Goal: Task Accomplishment & Management: Manage account settings

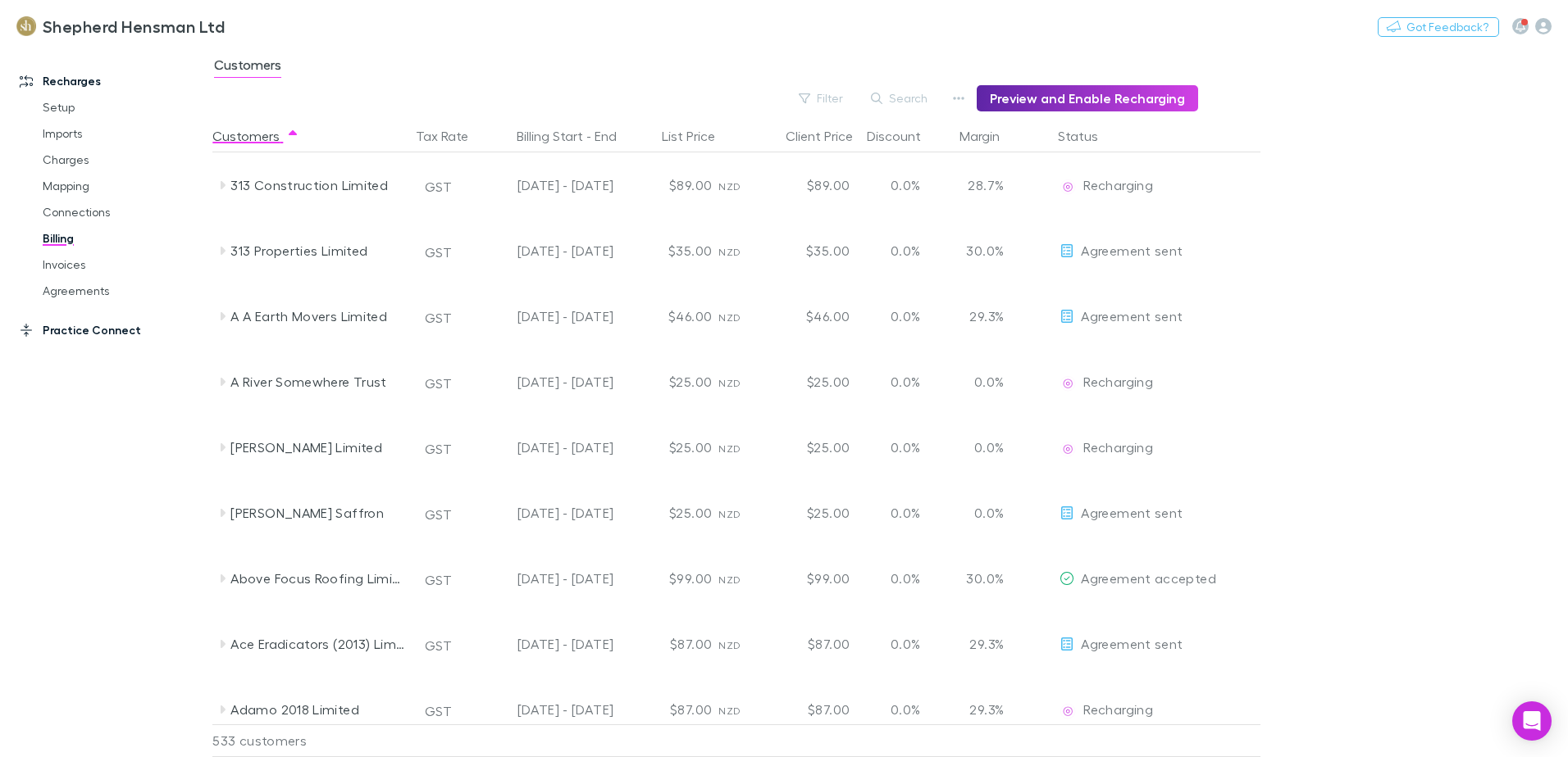
drag, startPoint x: 94, startPoint y: 292, endPoint x: 153, endPoint y: 327, distance: 68.6
click at [94, 292] on link "Agreements" at bounding box center [124, 291] width 195 height 27
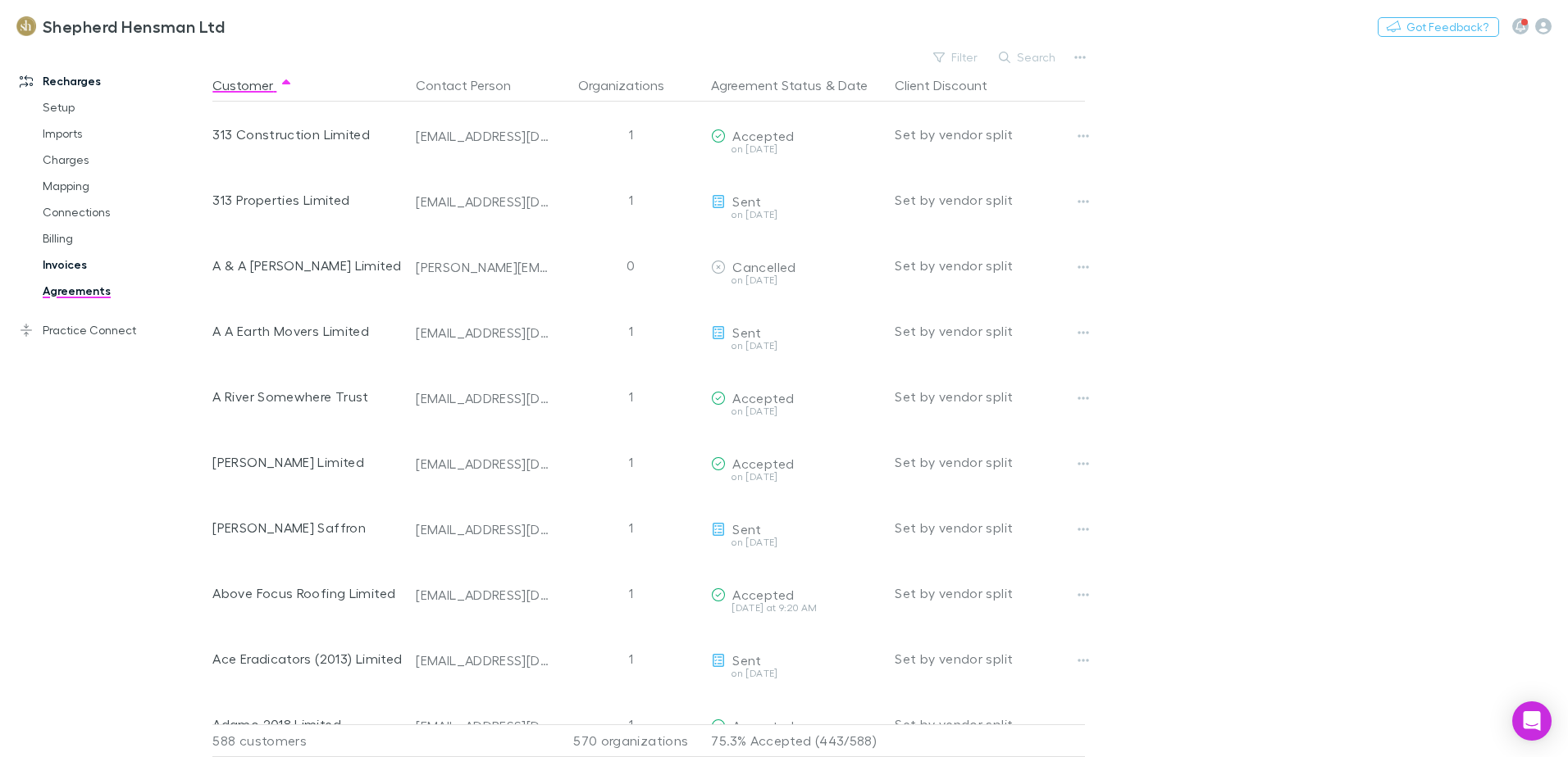
click at [41, 266] on link "Invoices" at bounding box center [124, 265] width 195 height 27
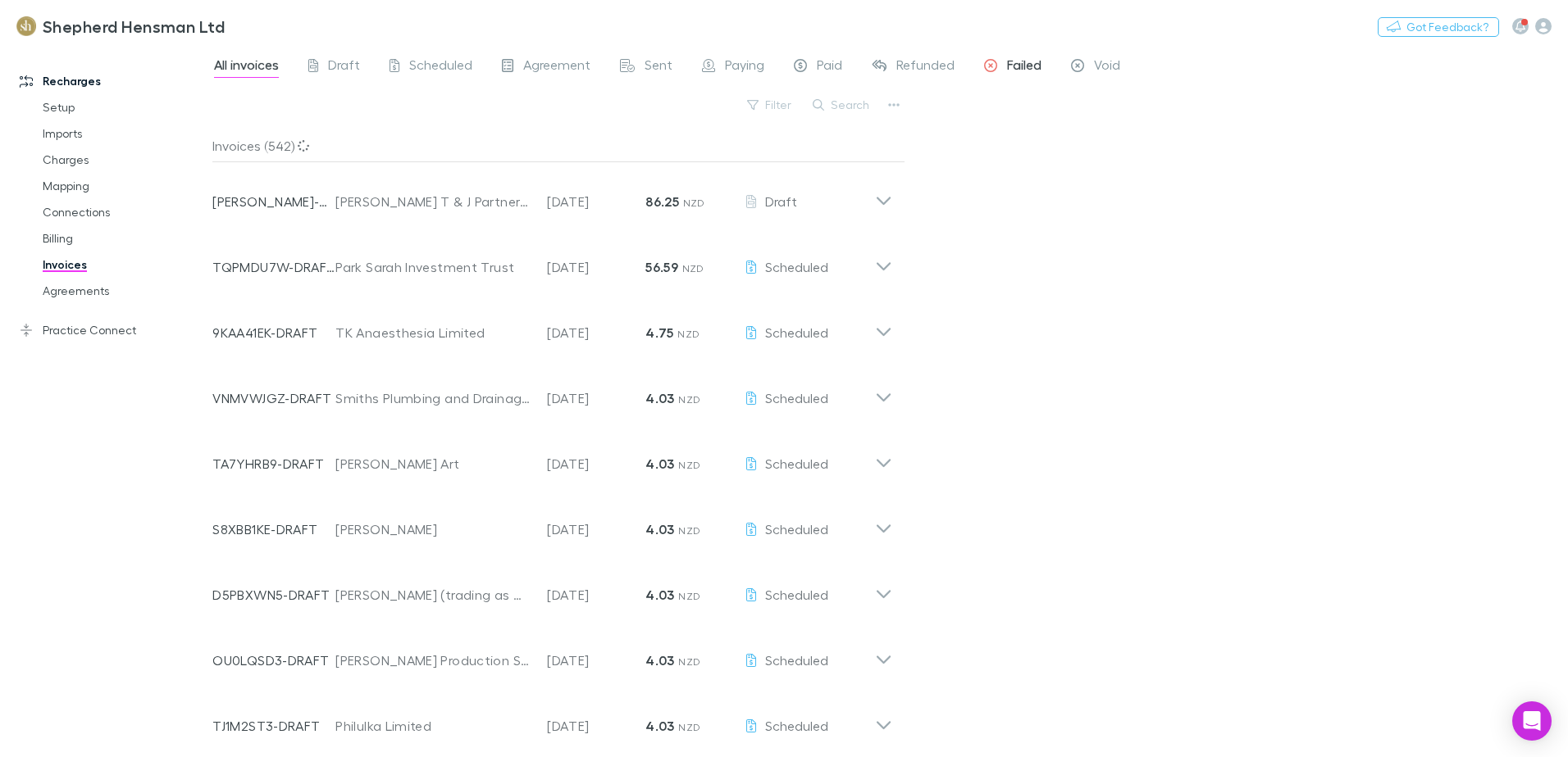
click at [1016, 61] on span "Failed" at bounding box center [1024, 67] width 34 height 21
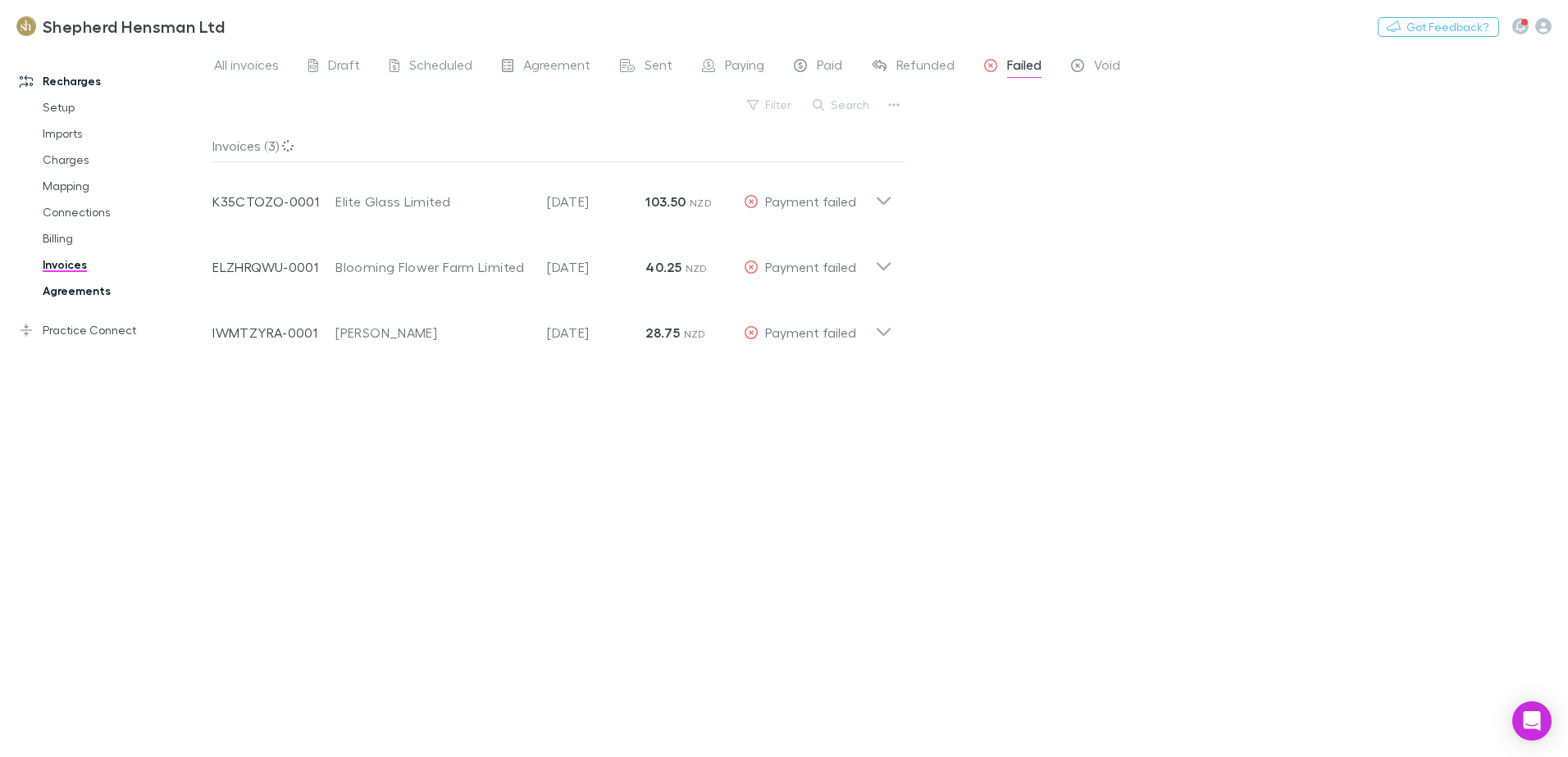
click at [69, 288] on link "Agreements" at bounding box center [124, 291] width 195 height 27
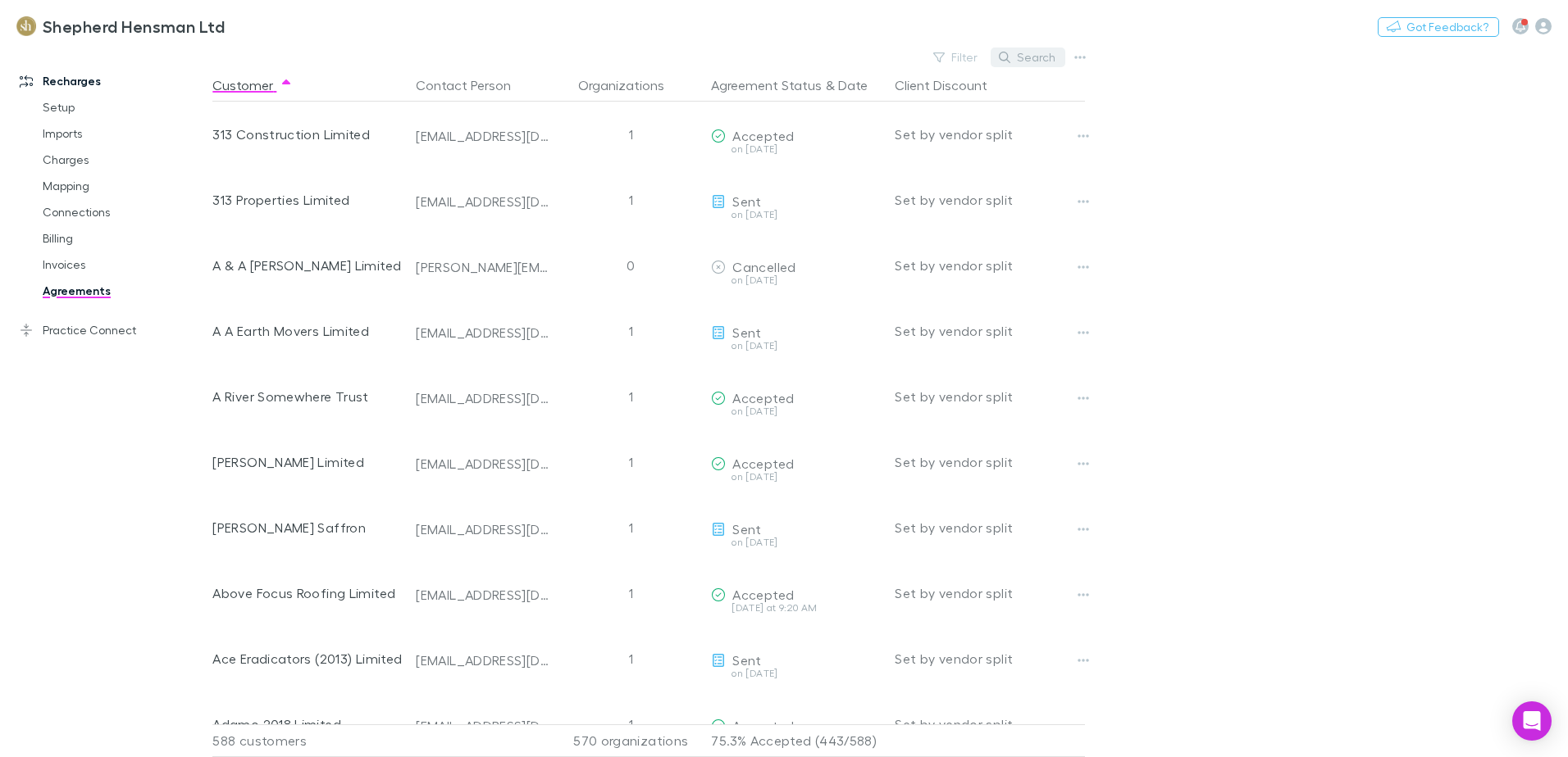
click at [1033, 53] on button "Search" at bounding box center [1028, 57] width 74 height 20
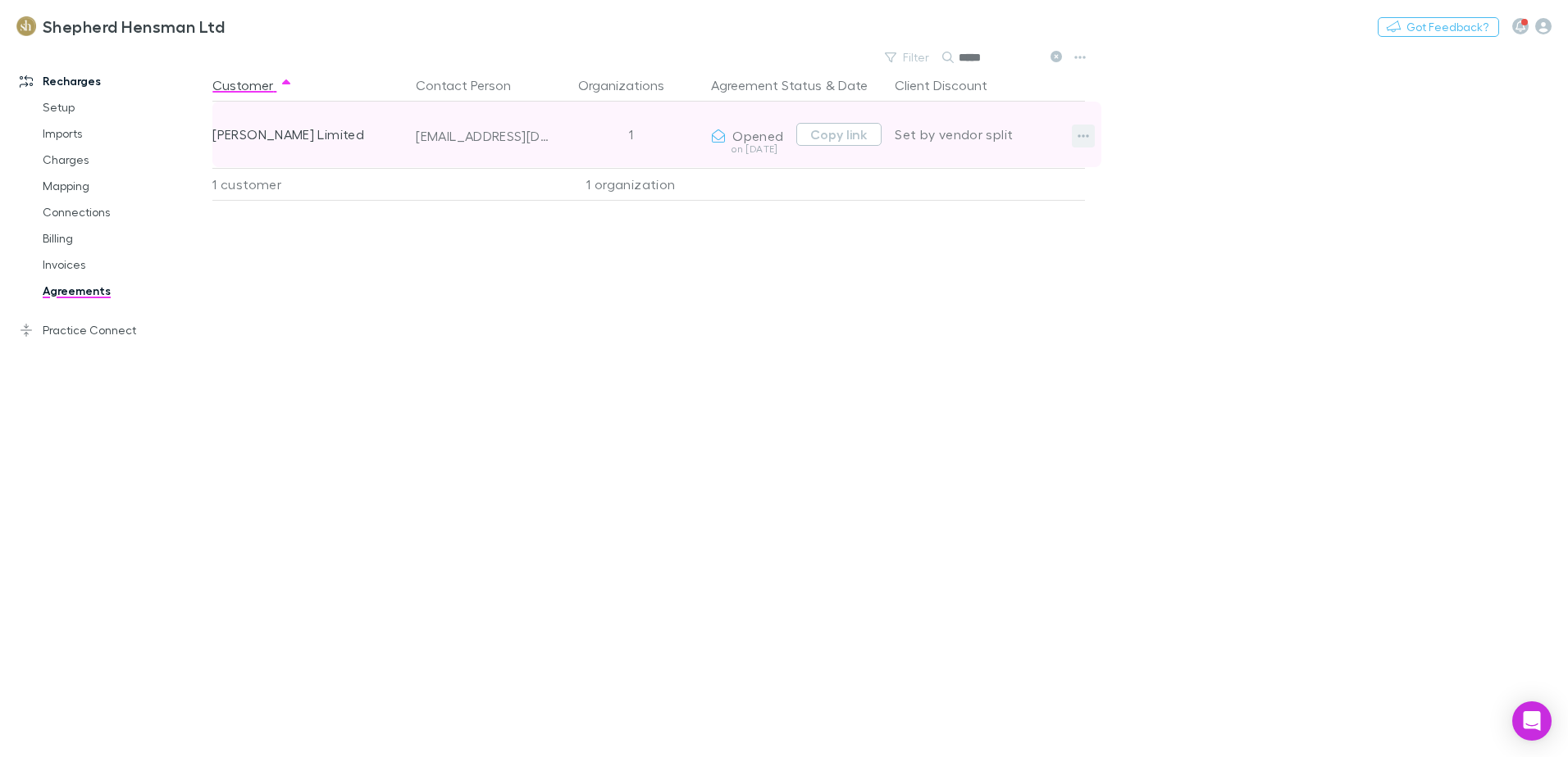
click at [1094, 135] on button "button" at bounding box center [1083, 136] width 23 height 23
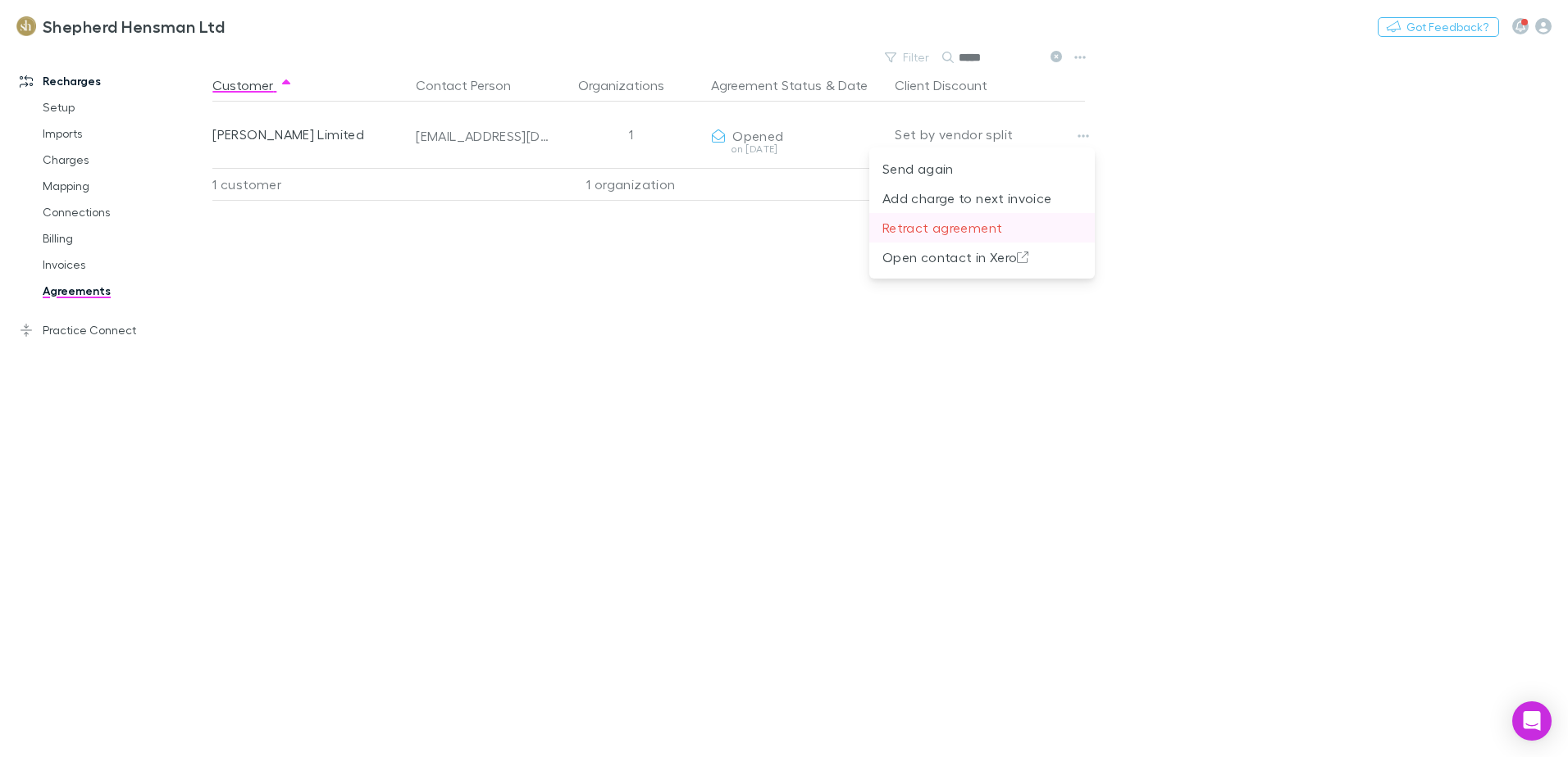
click at [953, 225] on p "Retract agreement" at bounding box center [981, 227] width 199 height 20
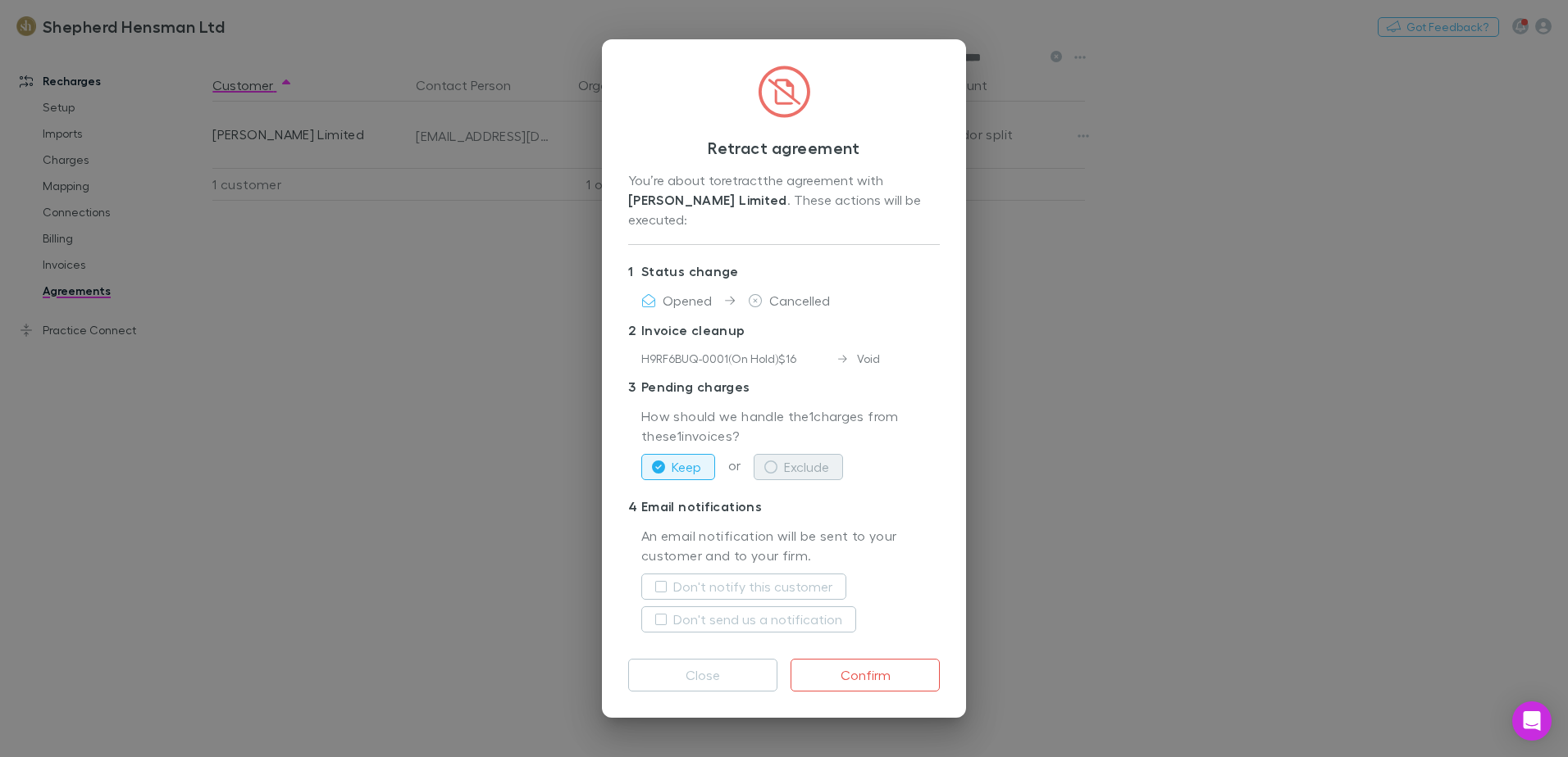
click at [771, 460] on icon "button" at bounding box center [771, 467] width 13 height 13
click at [870, 666] on button "Confirm" at bounding box center [865, 675] width 149 height 32
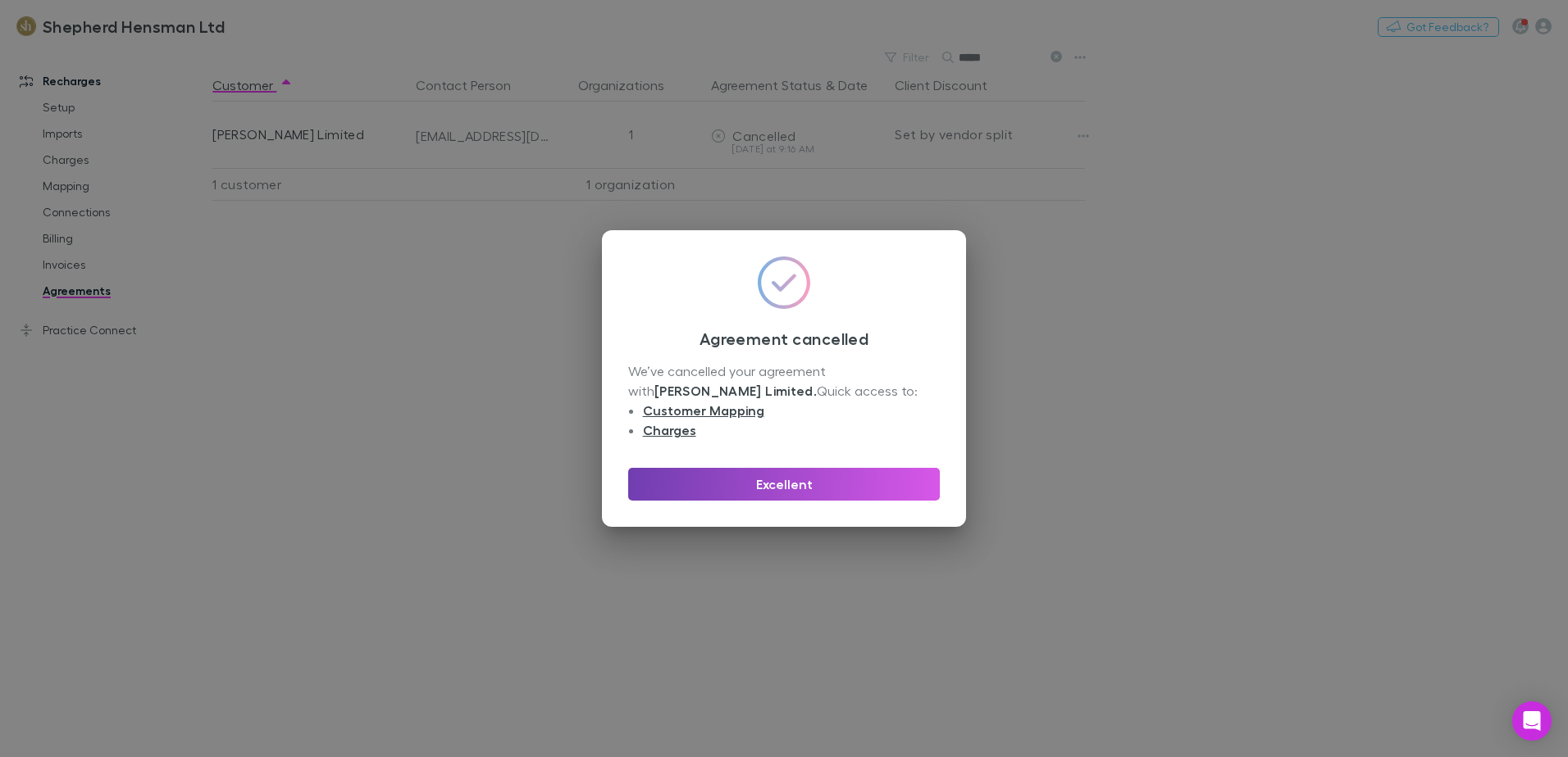
click at [794, 479] on button "Excellent" at bounding box center [784, 484] width 312 height 32
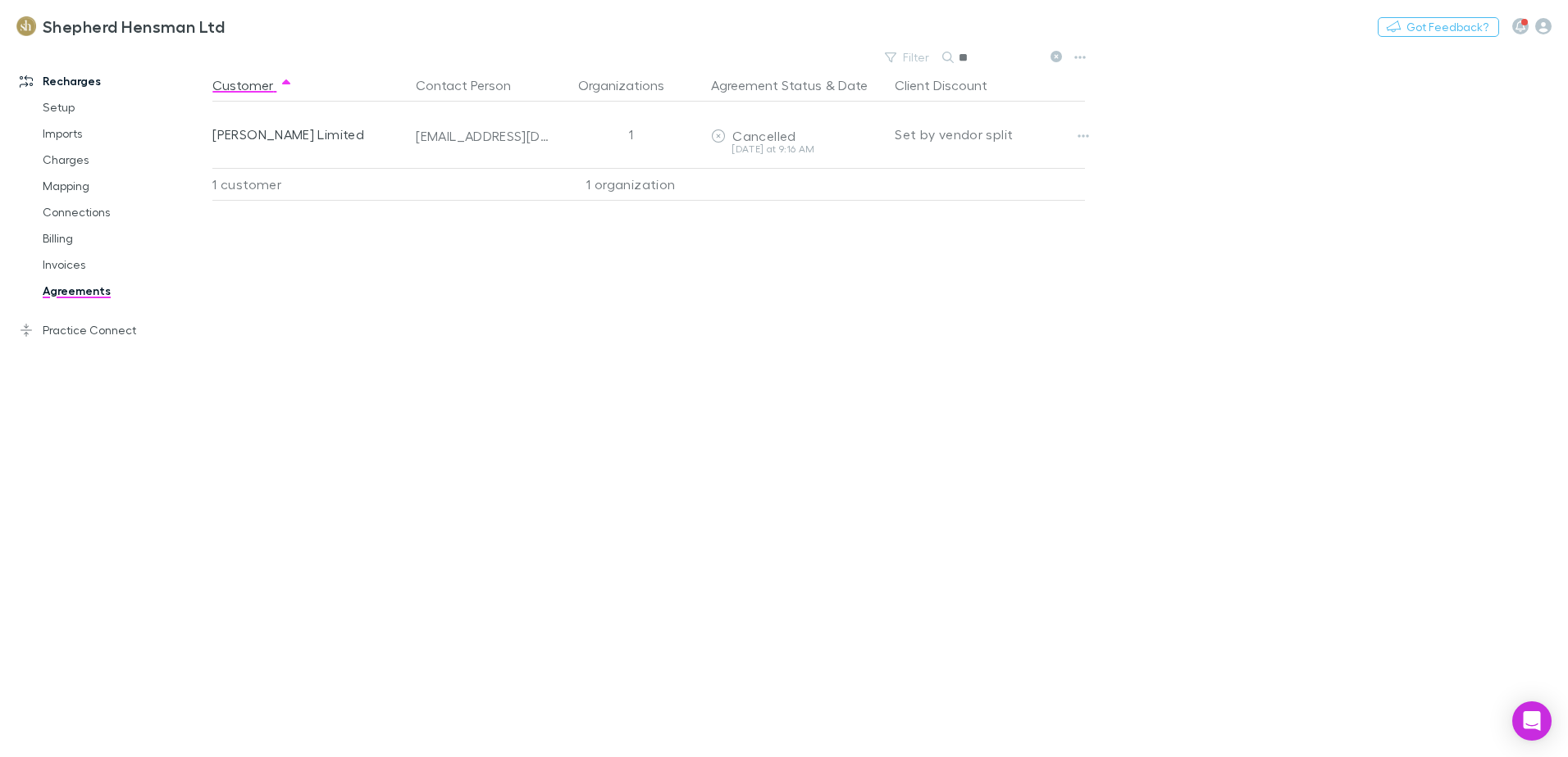
type input "*"
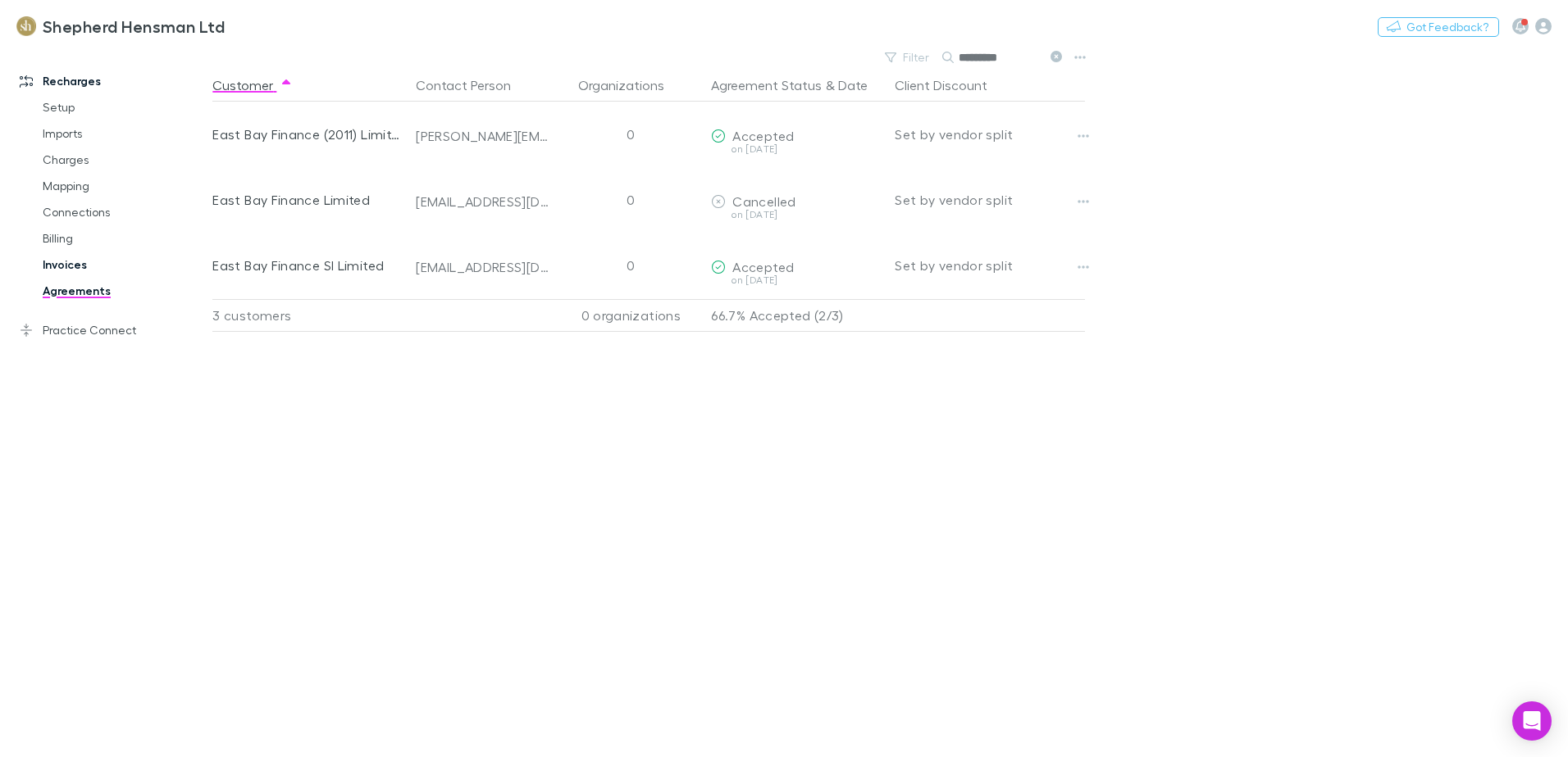
type input "********"
click at [67, 262] on link "Invoices" at bounding box center [124, 265] width 195 height 27
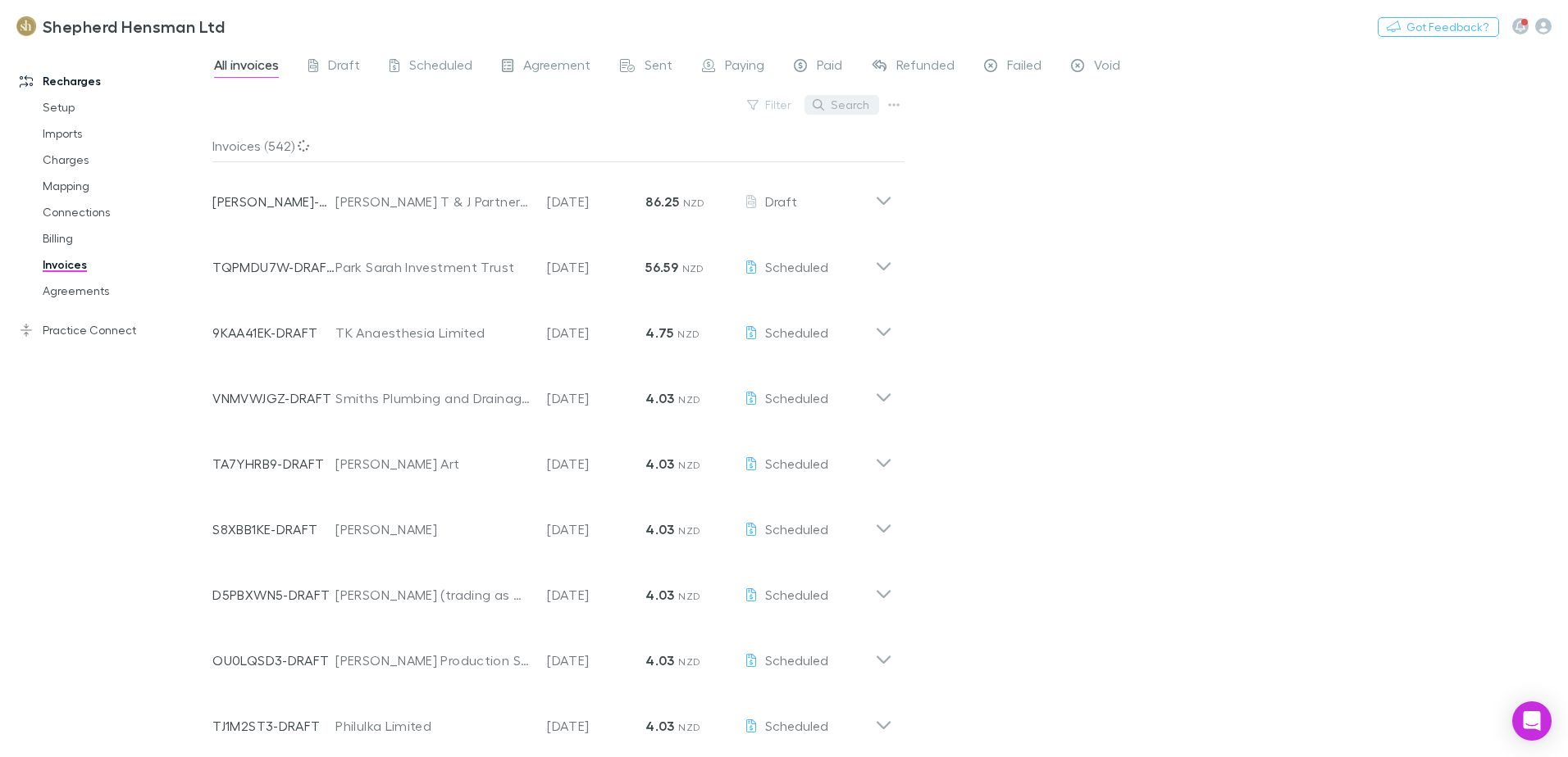
click at [859, 109] on button "Search" at bounding box center [842, 105] width 74 height 20
type input "*"
click at [56, 296] on link "Agreements" at bounding box center [124, 291] width 195 height 27
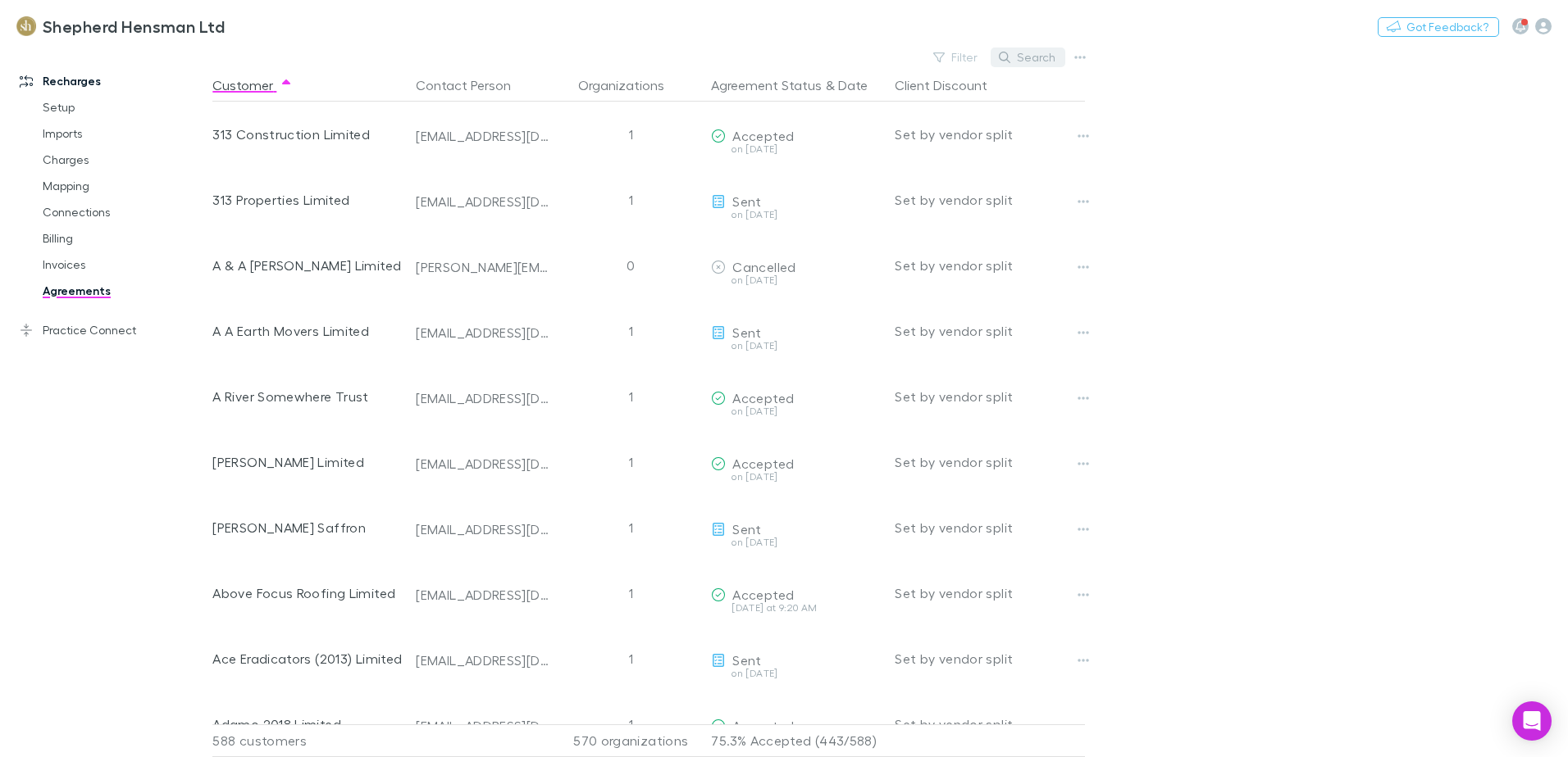
click at [1036, 61] on button "Search" at bounding box center [1028, 57] width 74 height 20
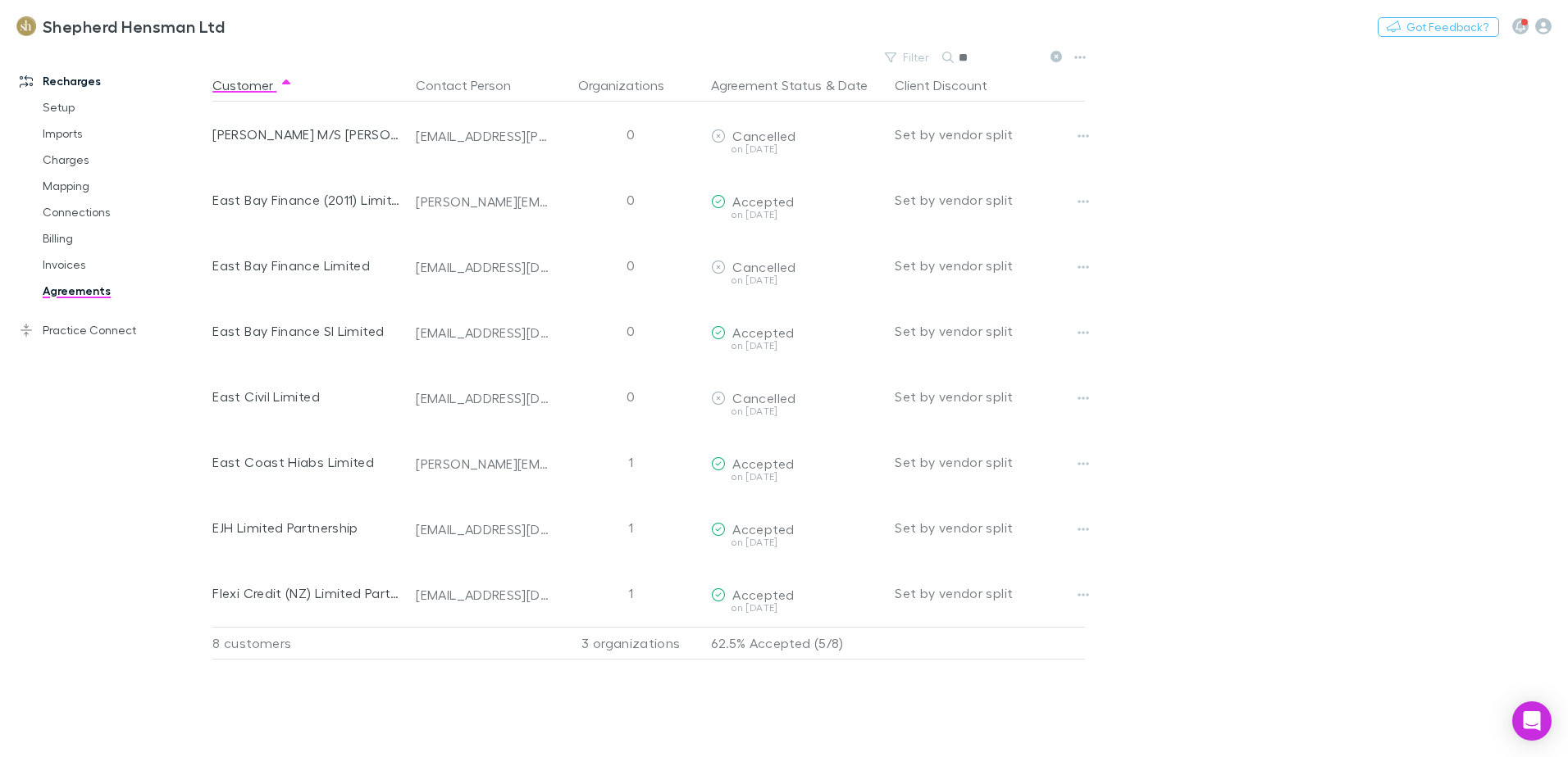
type input "*"
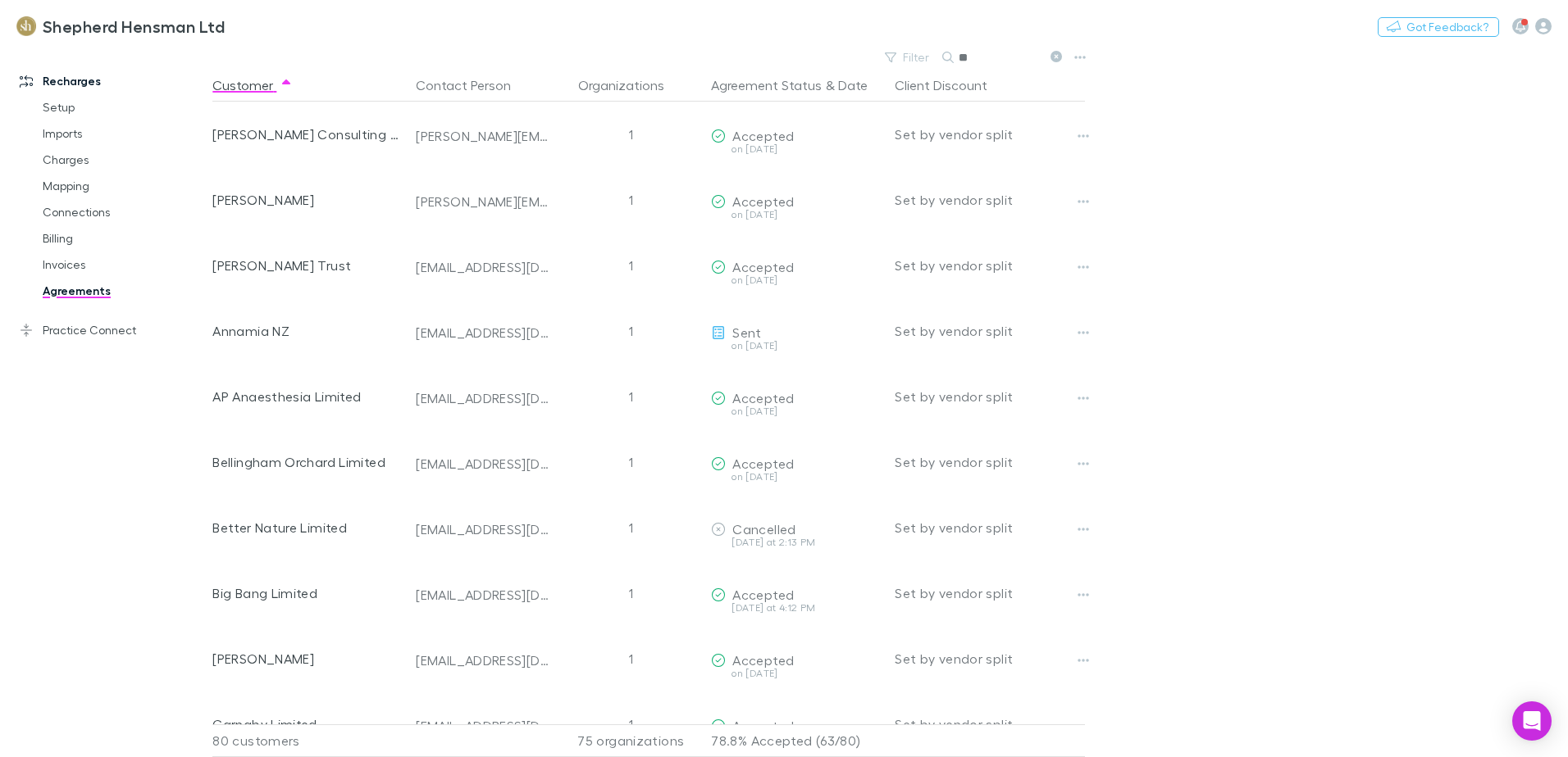
type input "*"
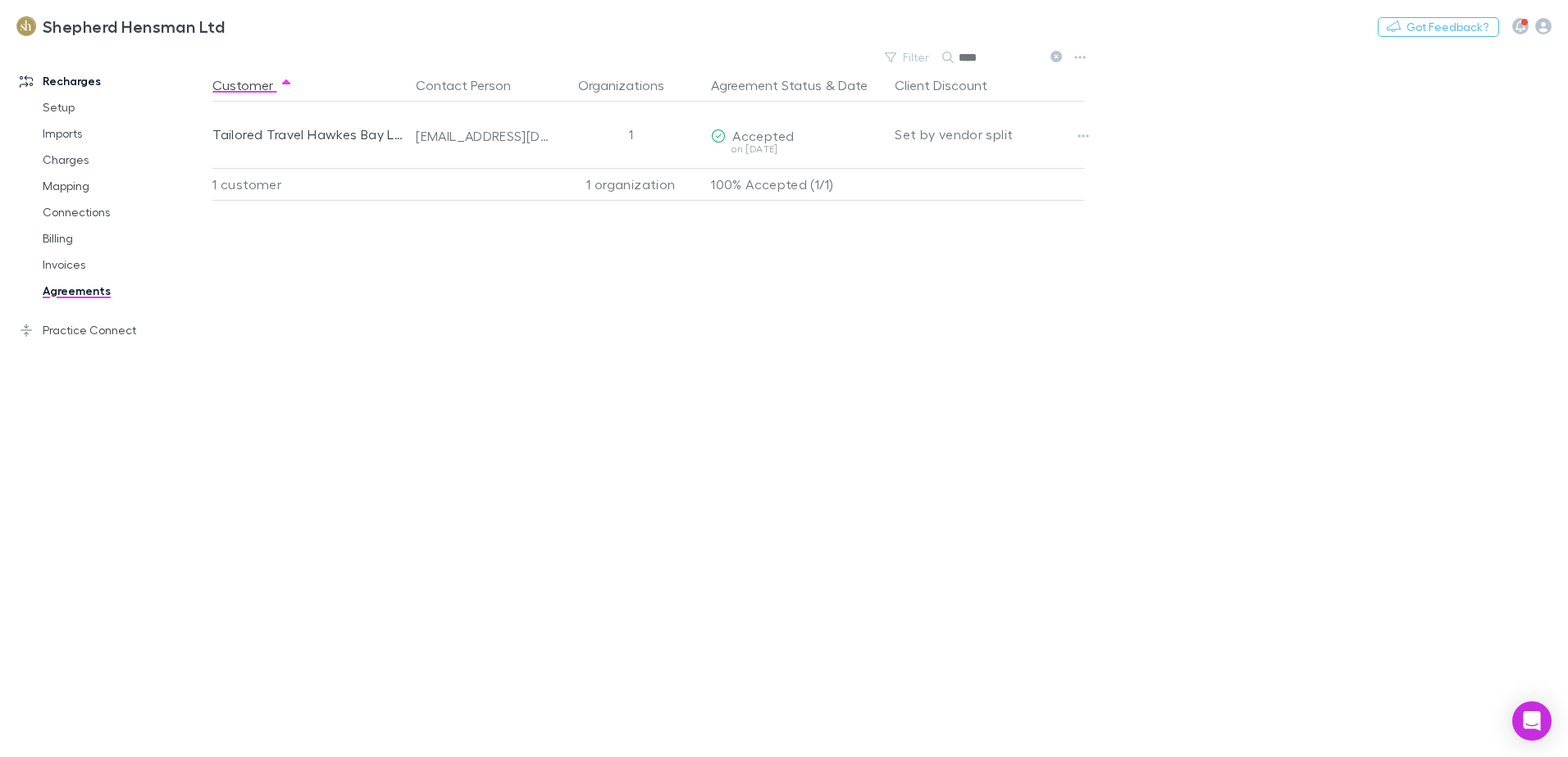
type input "****"
click at [69, 188] on link "Mapping" at bounding box center [124, 186] width 195 height 27
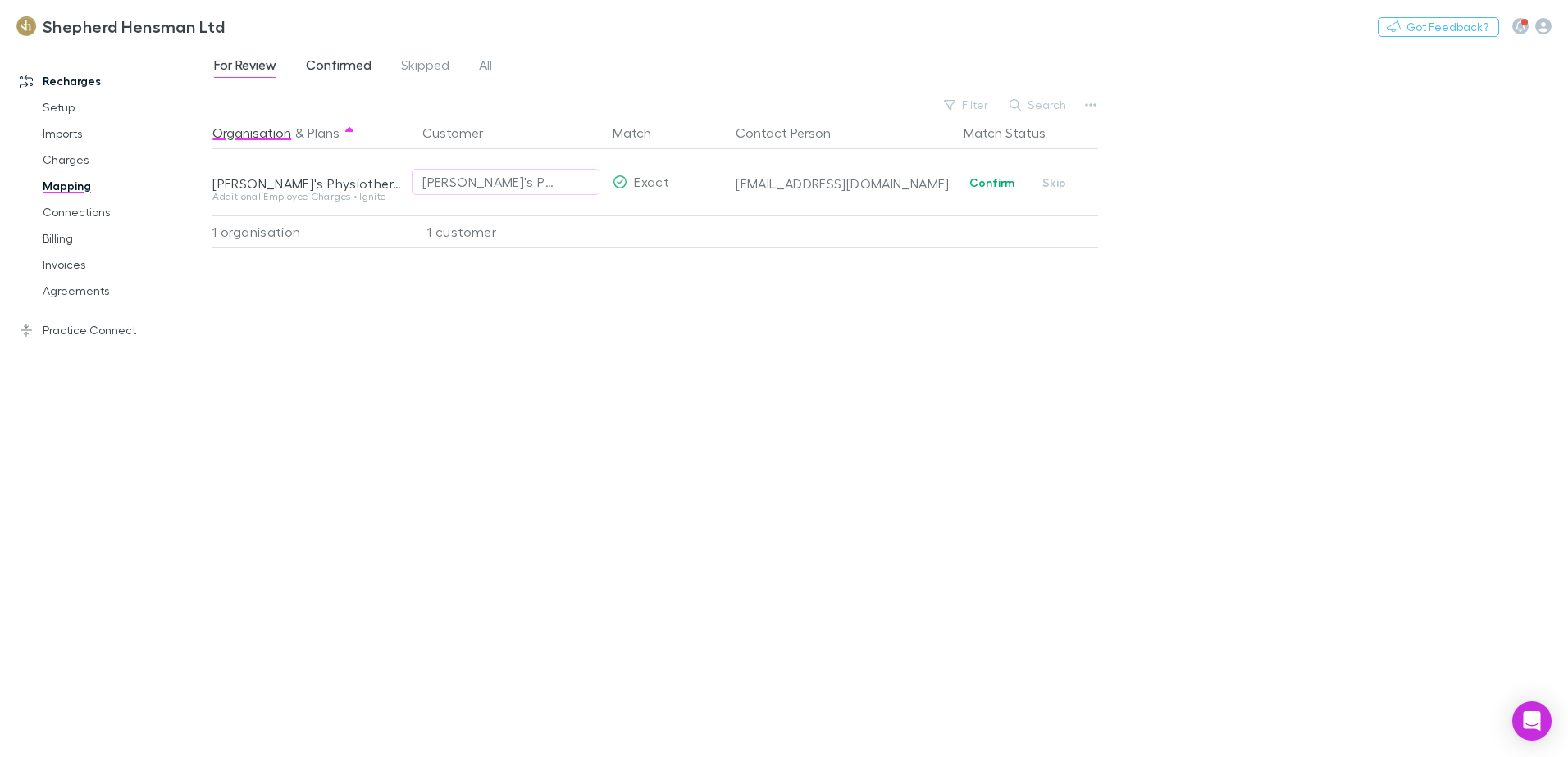
click at [343, 68] on span "Confirmed" at bounding box center [338, 67] width 66 height 21
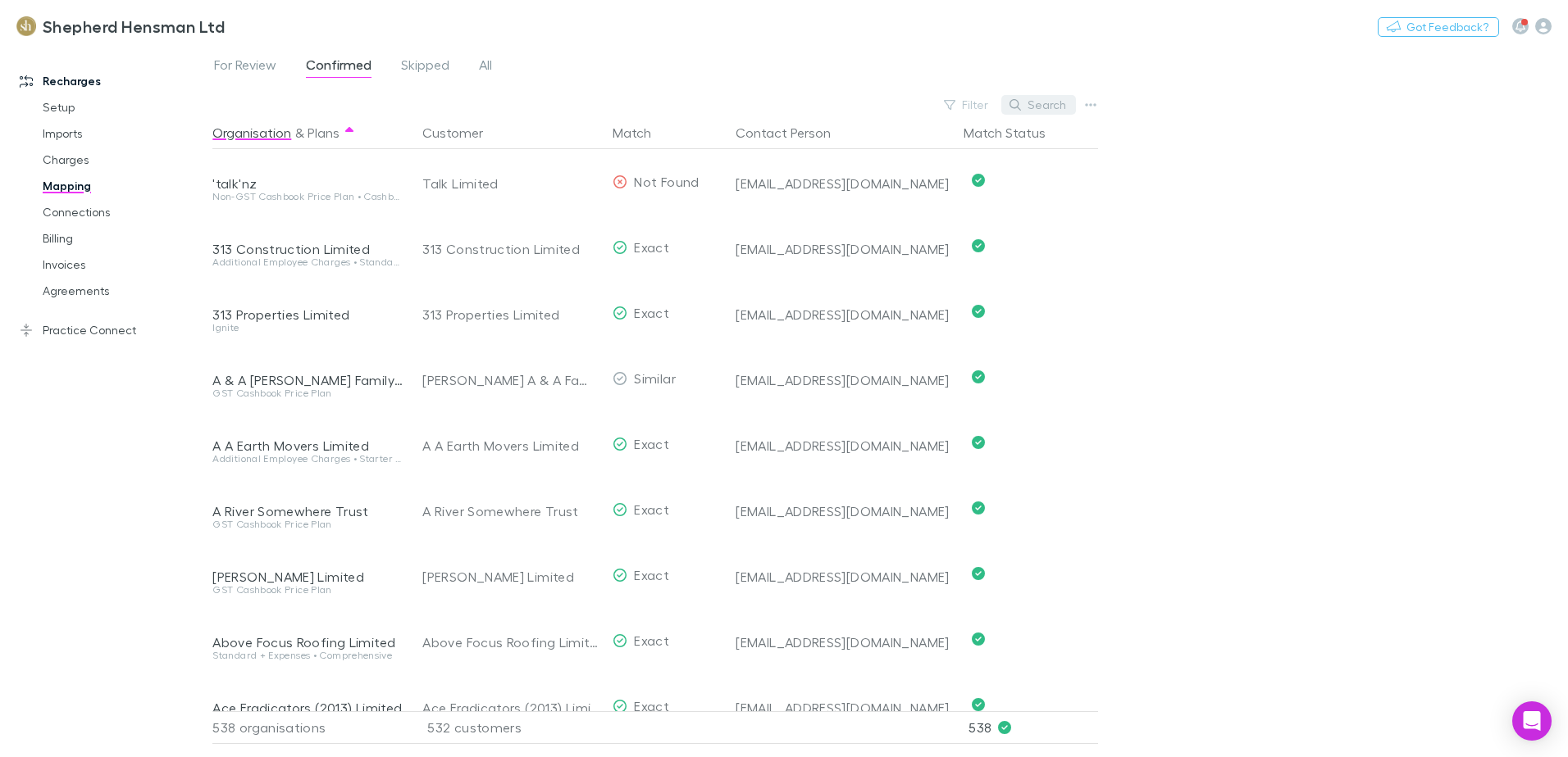
click at [1053, 104] on button "Search" at bounding box center [1038, 105] width 74 height 20
type input "*"
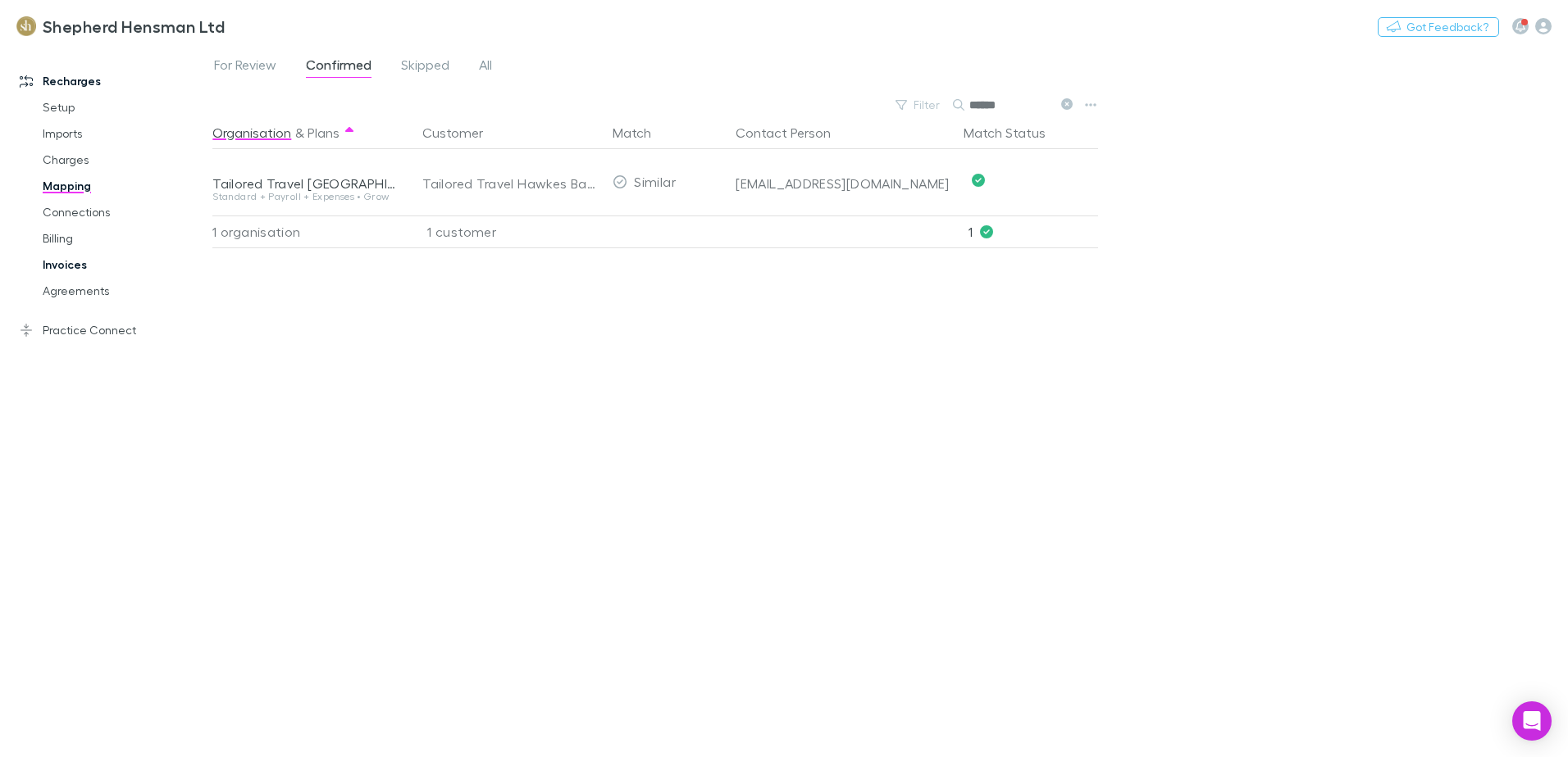
type input "******"
click at [53, 265] on link "Invoices" at bounding box center [124, 265] width 195 height 27
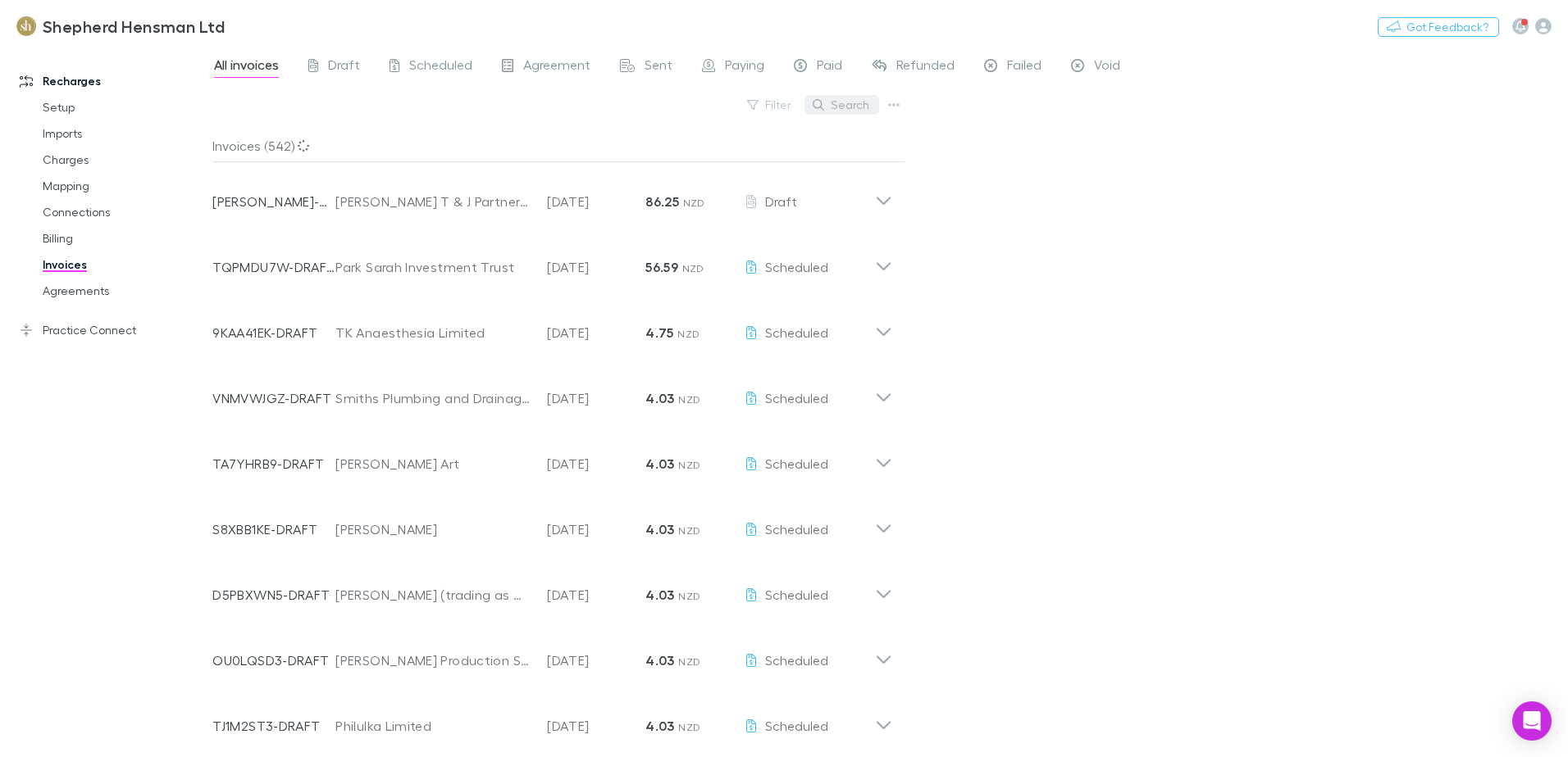
click at [847, 112] on button "Search" at bounding box center [842, 105] width 74 height 20
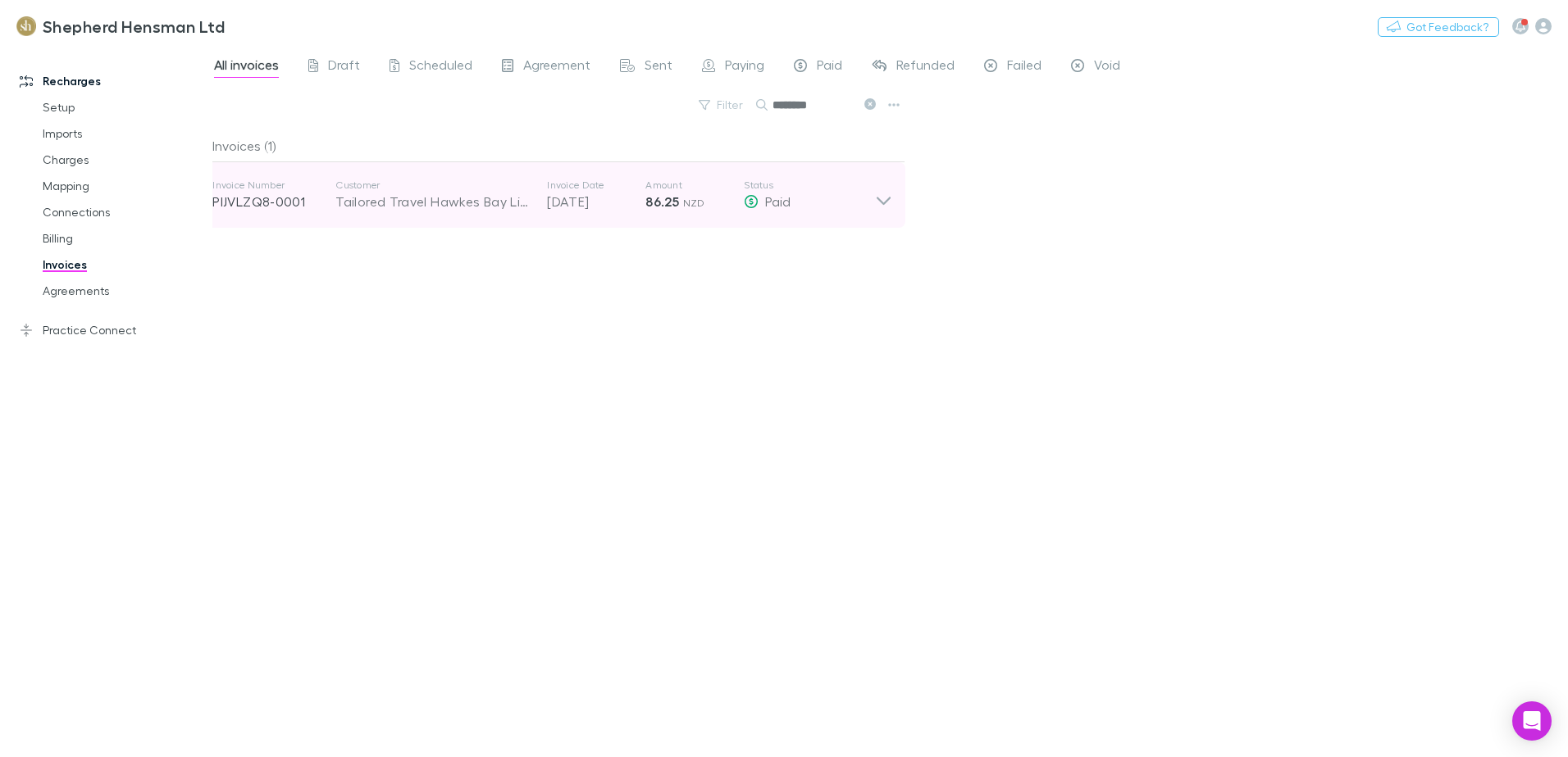
type input "********"
click at [888, 194] on icon at bounding box center [884, 195] width 17 height 32
